Goal: Task Accomplishment & Management: Use online tool/utility

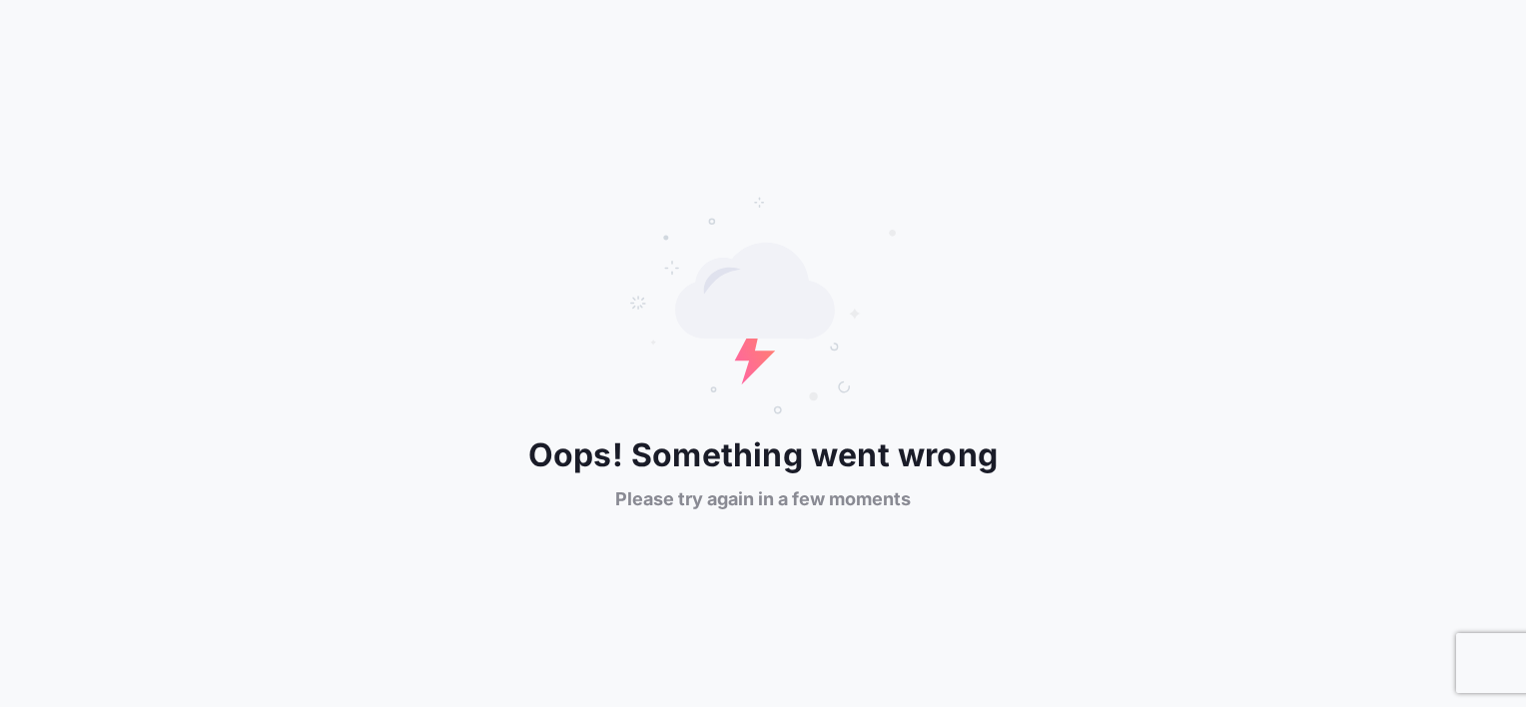
click at [782, 498] on span "Please try again in a few moments" at bounding box center [763, 499] width 296 height 24
click at [1330, 631] on div "Oops! Something went wrong Please try again in a few moments" at bounding box center [763, 353] width 1526 height 707
click at [1326, 641] on div "Oops! Something went wrong Please try again in a few moments" at bounding box center [763, 353] width 1526 height 707
